Goal: Book appointment/travel/reservation

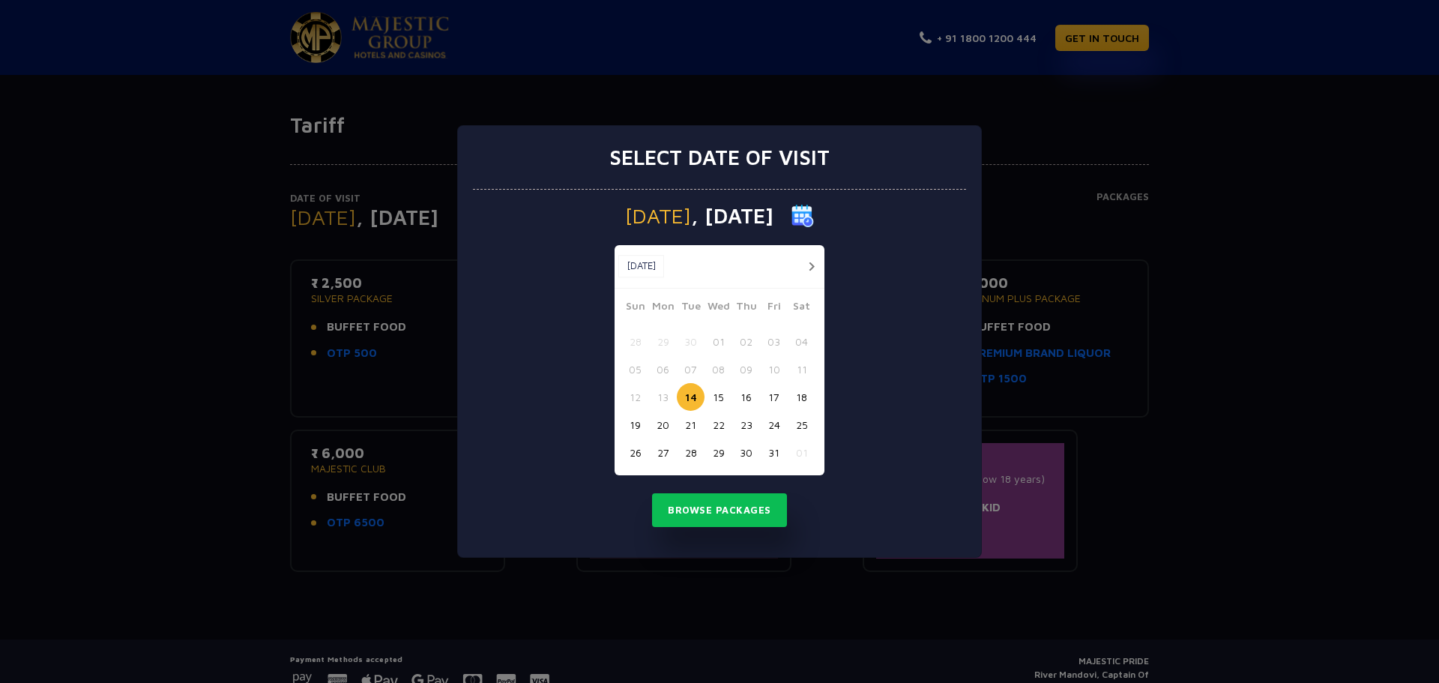
click at [807, 264] on button "button" at bounding box center [811, 266] width 19 height 19
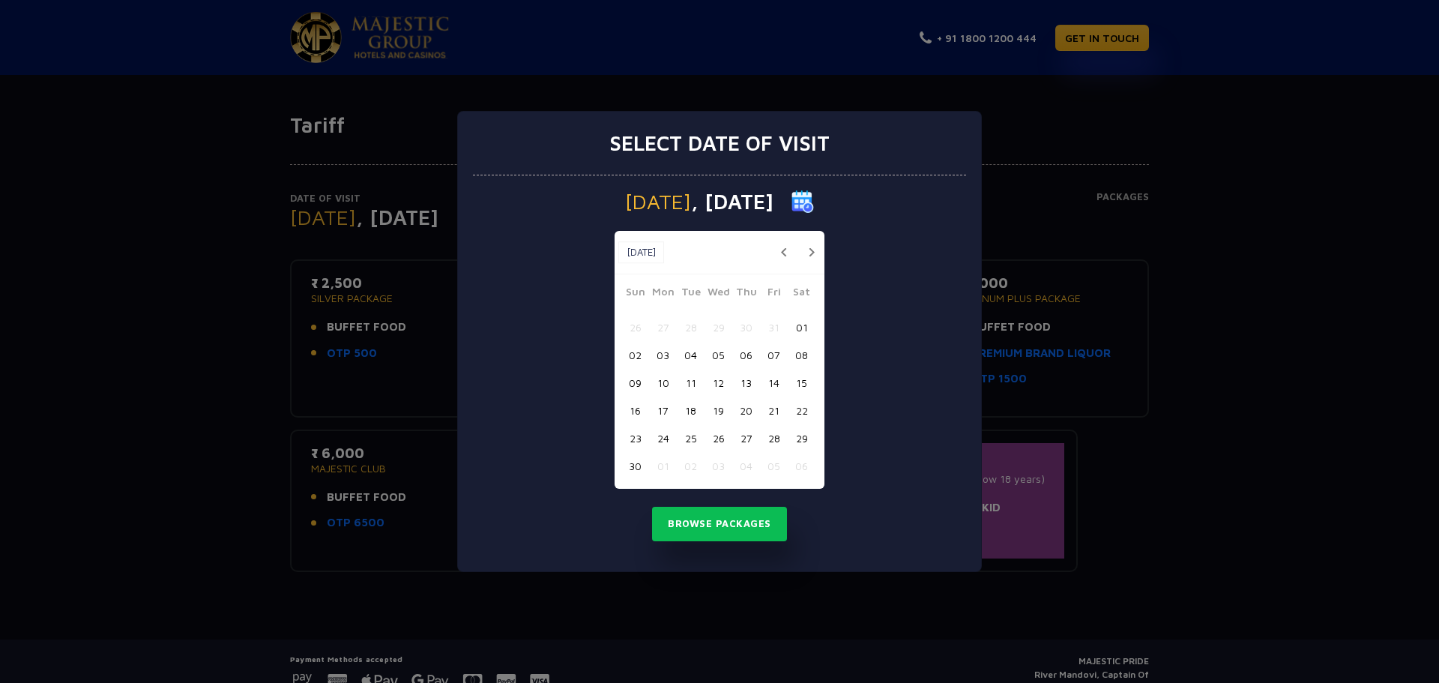
click at [772, 411] on button "21" at bounding box center [774, 410] width 28 height 28
click at [709, 526] on button "Browse Packages" at bounding box center [719, 523] width 135 height 34
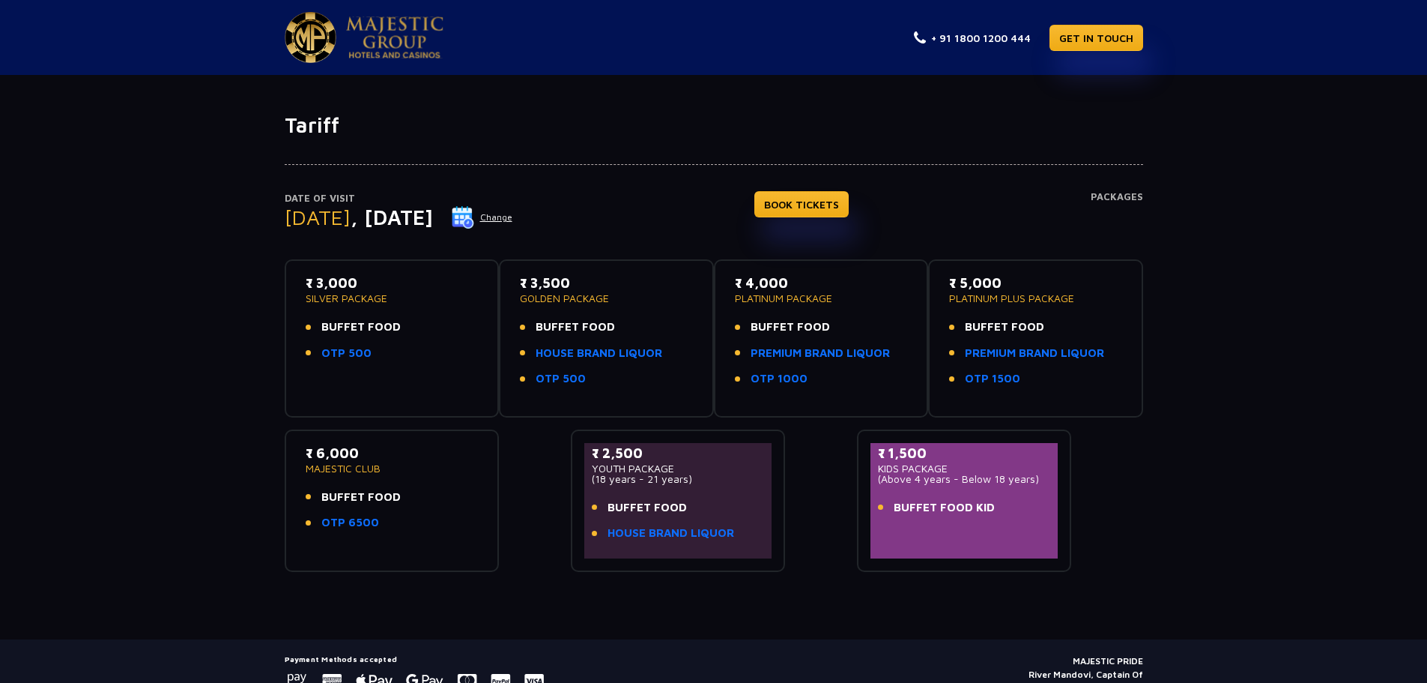
click at [372, 377] on div "₹ 3,000 SILVER PACKAGE BUFFET FOOD OTP 500" at bounding box center [392, 338] width 188 height 131
click at [318, 217] on span "[DATE]" at bounding box center [318, 217] width 66 height 25
click at [396, 223] on span ", [DATE]" at bounding box center [392, 217] width 82 height 25
click at [433, 220] on span ", [DATE]" at bounding box center [392, 217] width 82 height 25
click at [513, 216] on button "Change" at bounding box center [482, 217] width 62 height 24
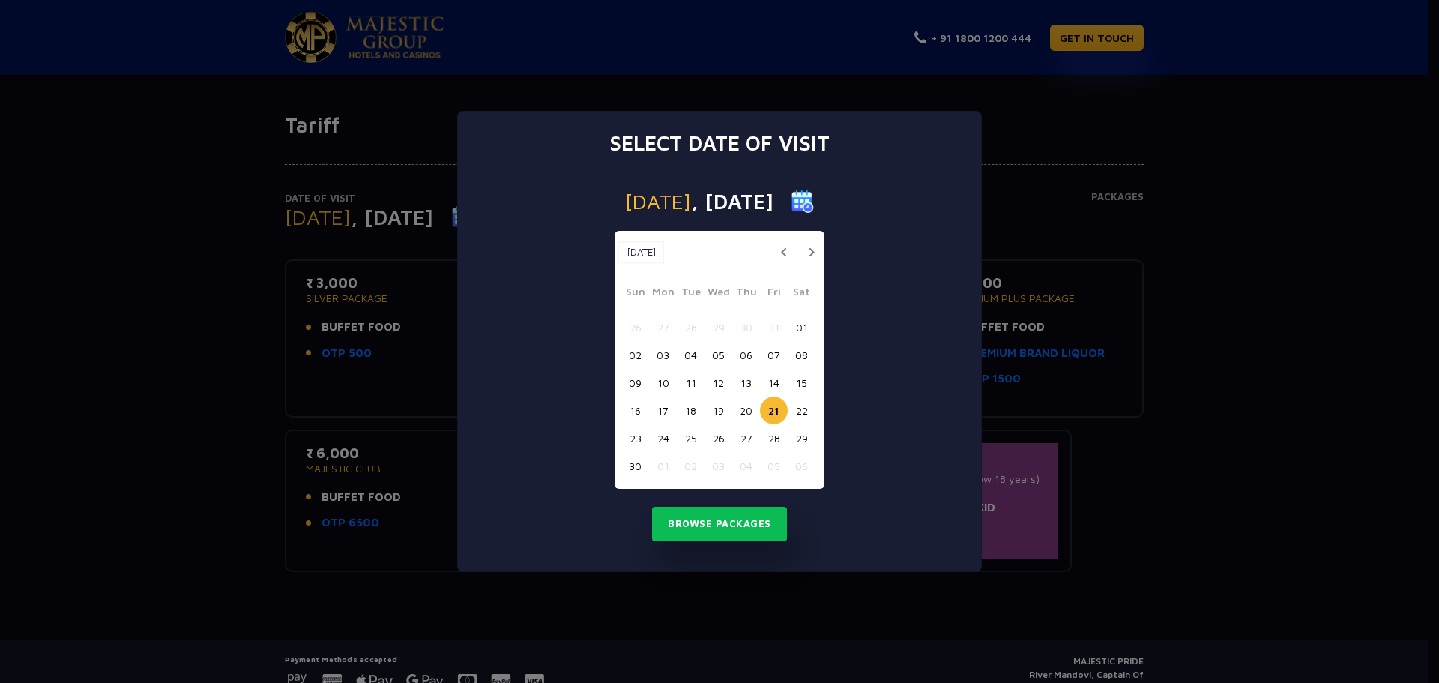
click at [750, 407] on button "20" at bounding box center [746, 410] width 28 height 28
click at [718, 524] on button "Browse Packages" at bounding box center [719, 523] width 135 height 34
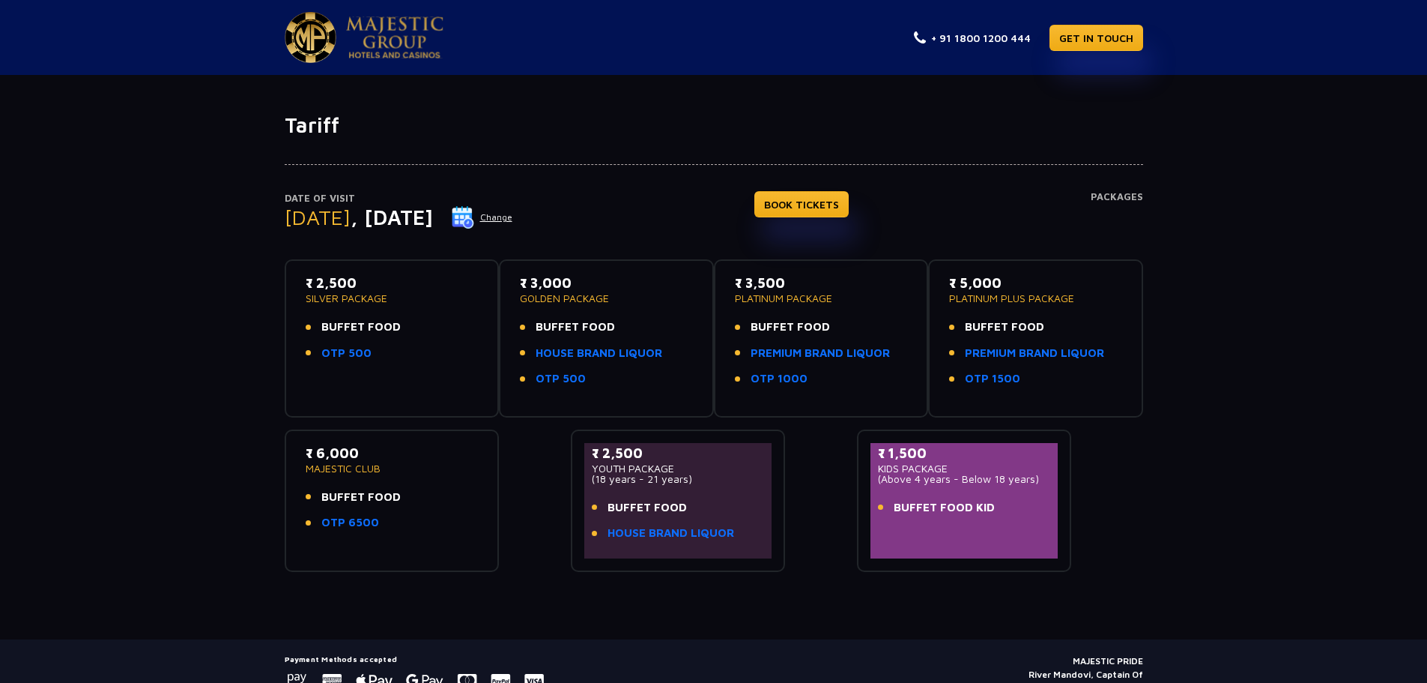
click at [513, 217] on button "Change" at bounding box center [482, 217] width 62 height 24
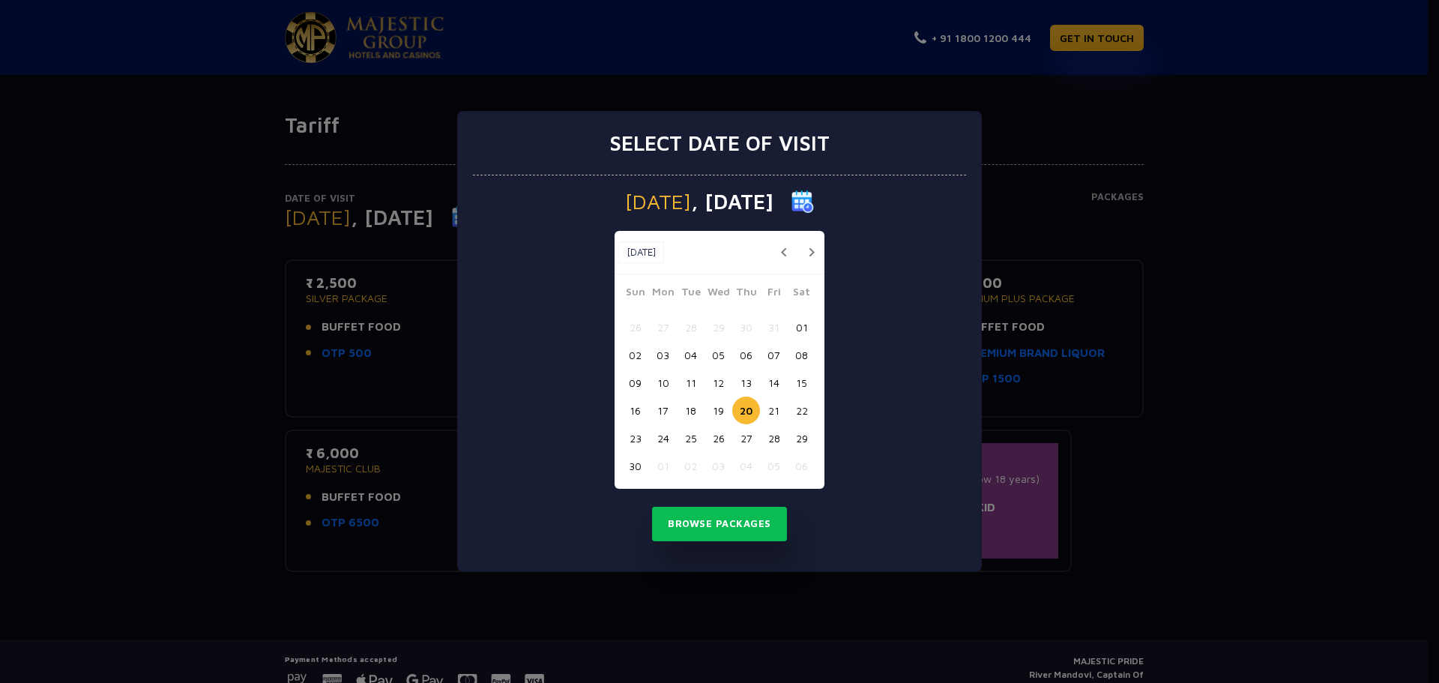
click at [712, 405] on button "19" at bounding box center [718, 410] width 28 height 28
click at [706, 526] on button "Browse Packages" at bounding box center [719, 523] width 135 height 34
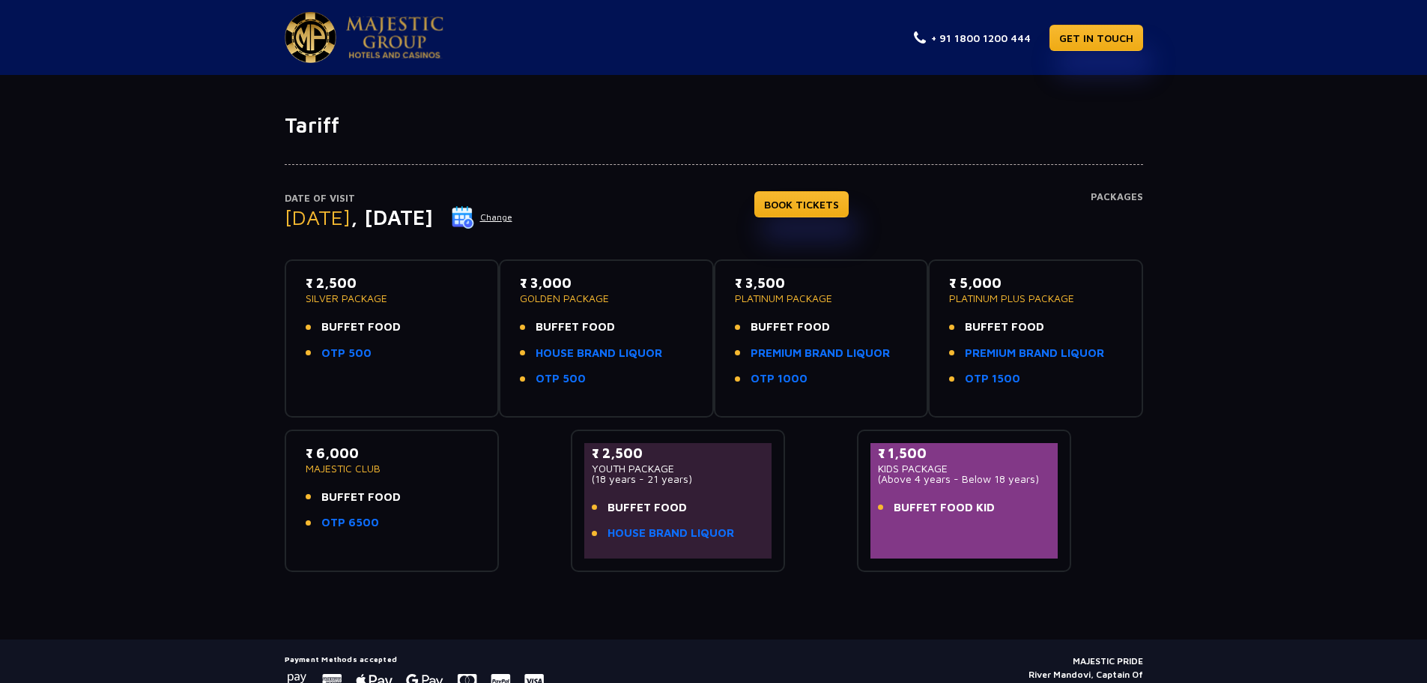
click at [513, 220] on button "Change" at bounding box center [482, 217] width 62 height 24
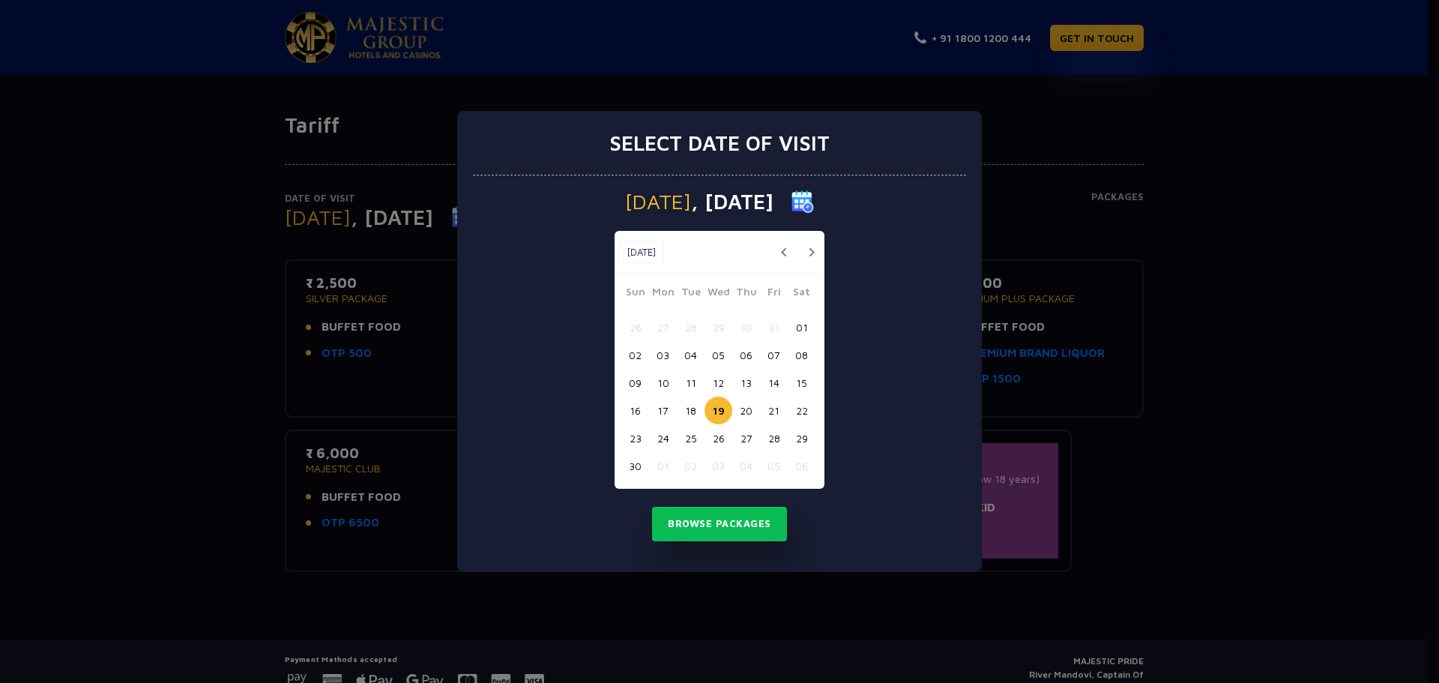
click at [804, 411] on button "22" at bounding box center [801, 410] width 28 height 28
click at [714, 516] on button "Browse Packages" at bounding box center [719, 523] width 135 height 34
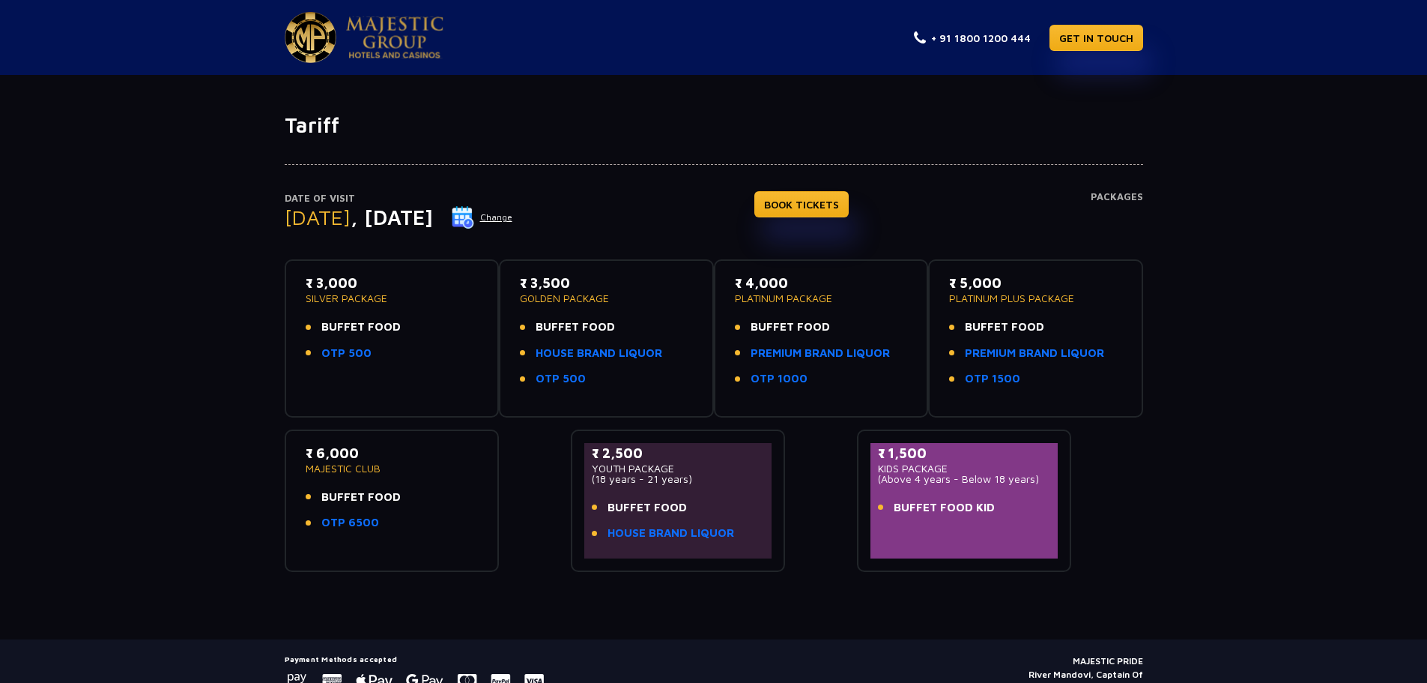
click at [513, 218] on button "Change" at bounding box center [482, 217] width 62 height 24
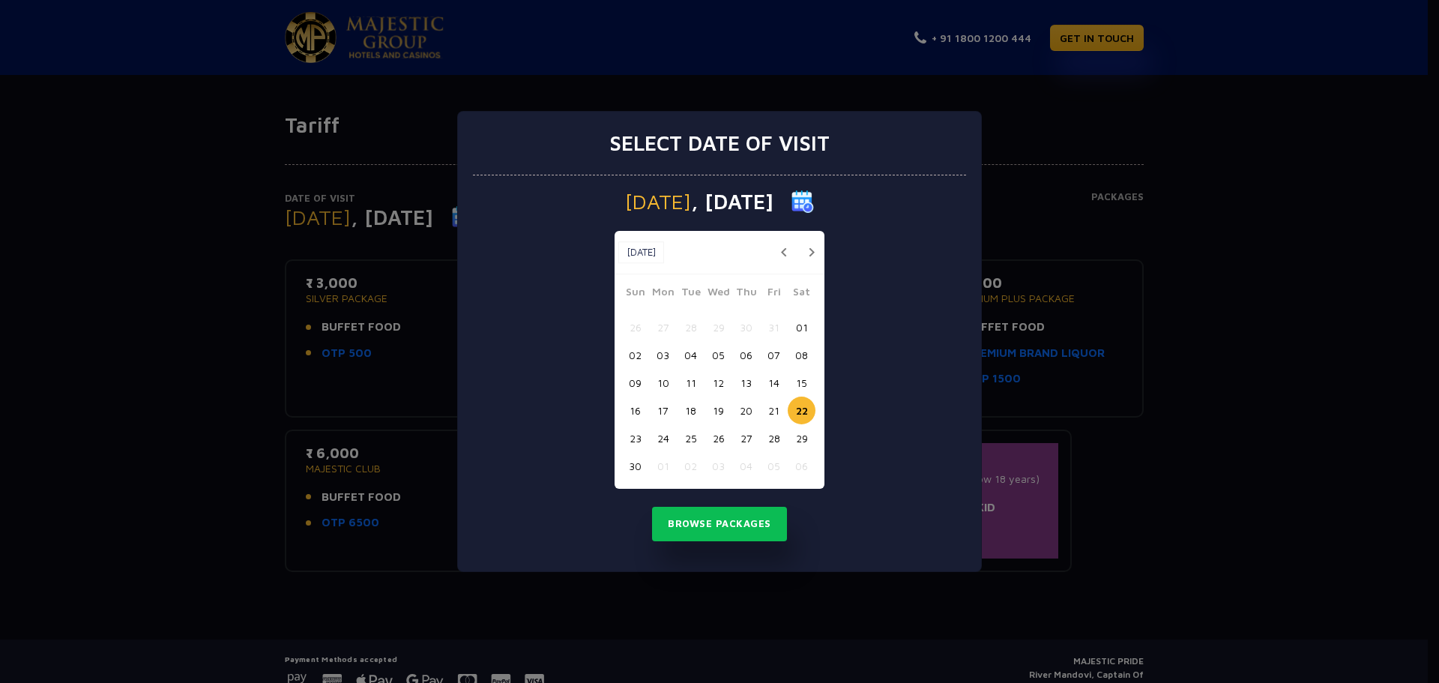
click at [638, 437] on button "23" at bounding box center [635, 438] width 28 height 28
click at [707, 523] on button "Browse Packages" at bounding box center [719, 523] width 135 height 34
